Goal: Browse casually

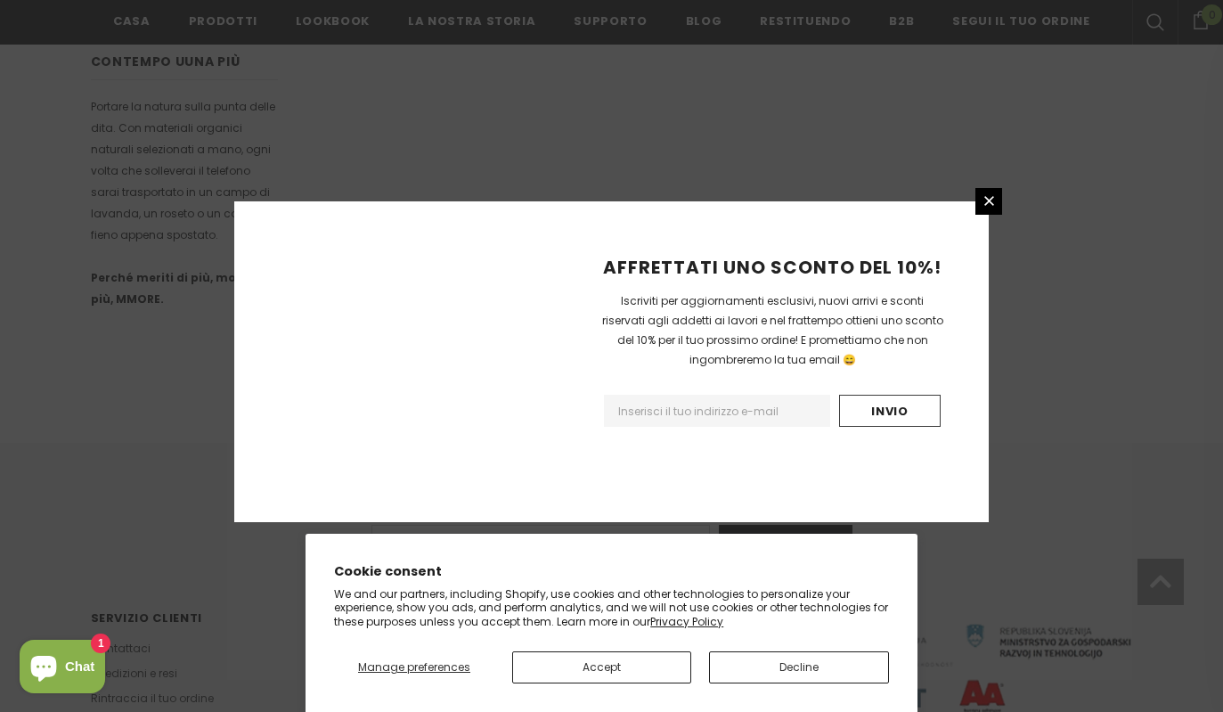
scroll to position [1114, 0]
